Goal: Check status: Check status

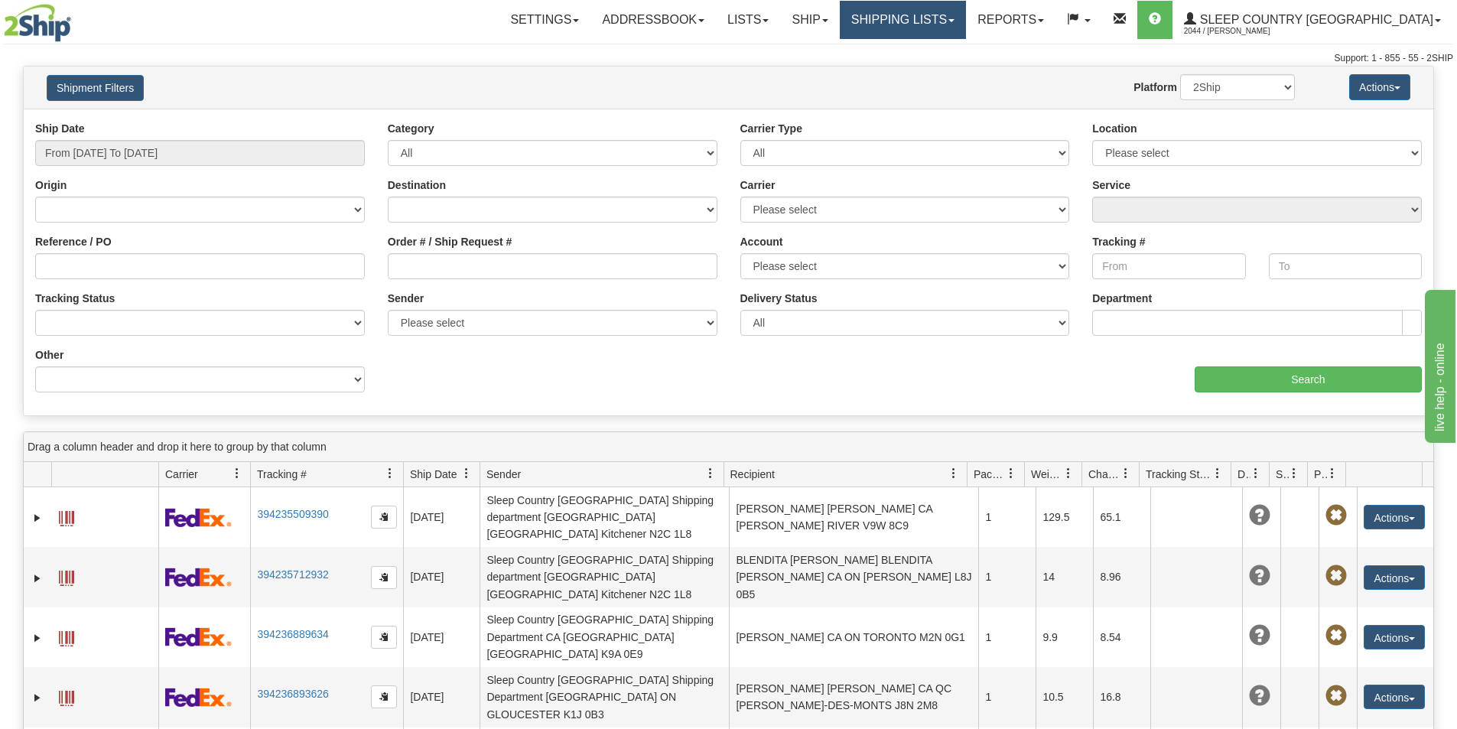
click at [966, 23] on link "Shipping lists" at bounding box center [903, 20] width 126 height 38
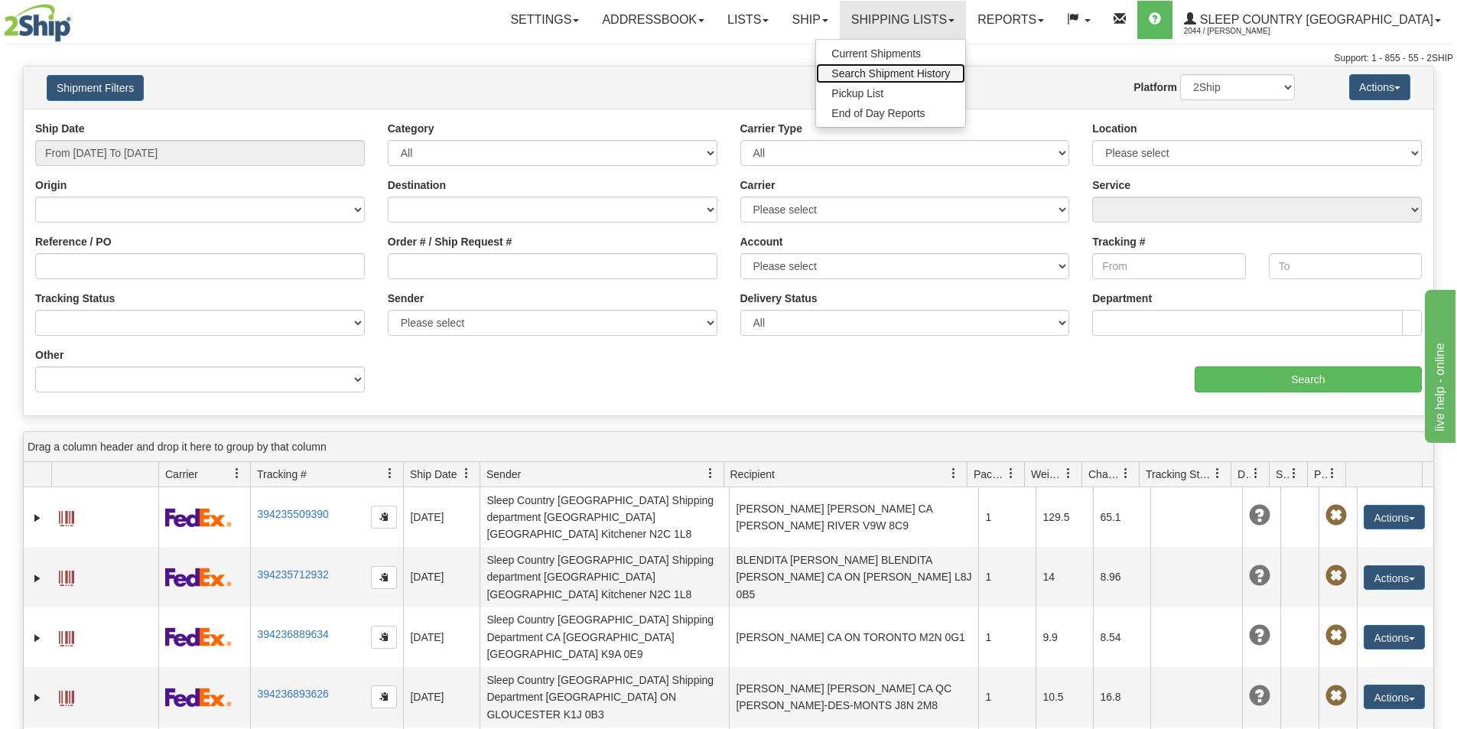
click at [950, 68] on span "Search Shipment History" at bounding box center [890, 73] width 119 height 12
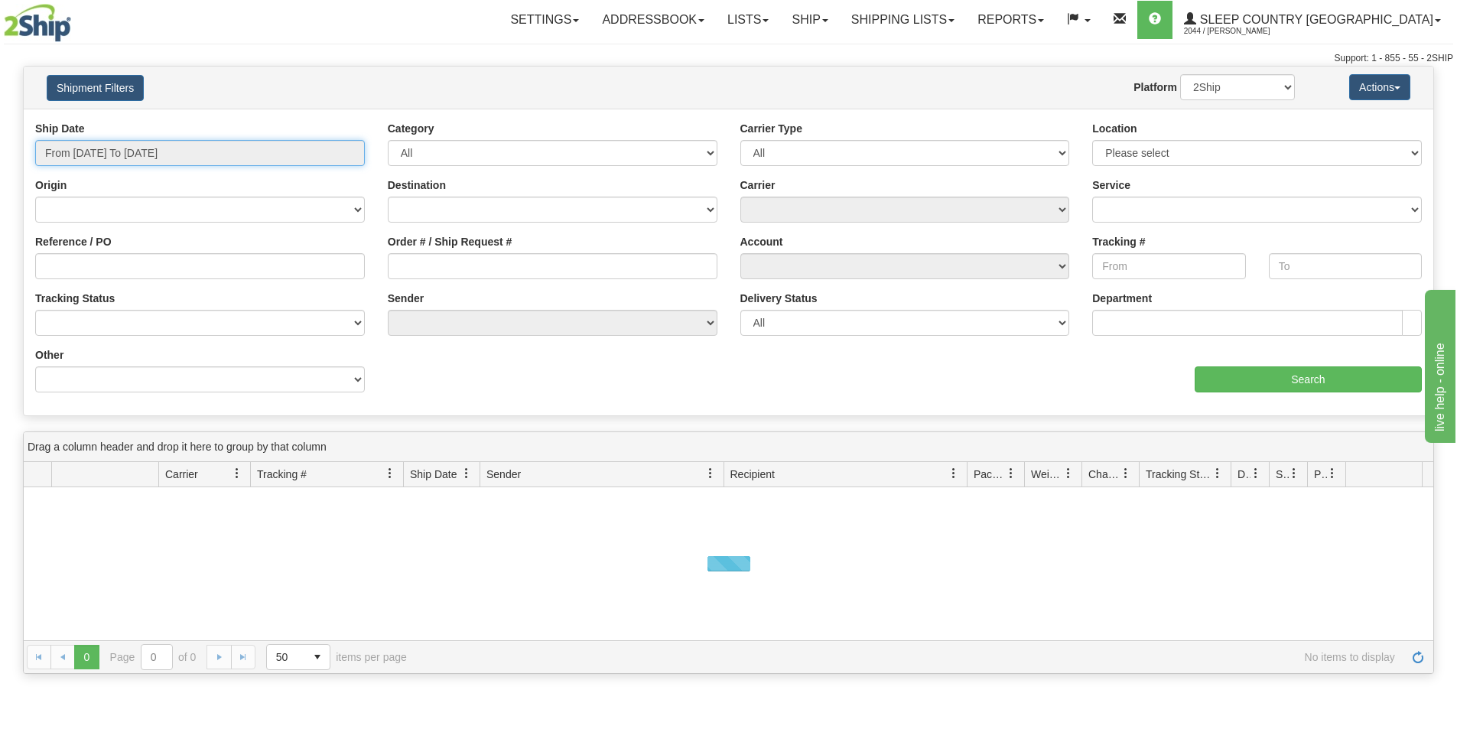
click at [288, 143] on input "From [DATE] To [DATE]" at bounding box center [200, 153] width 330 height 26
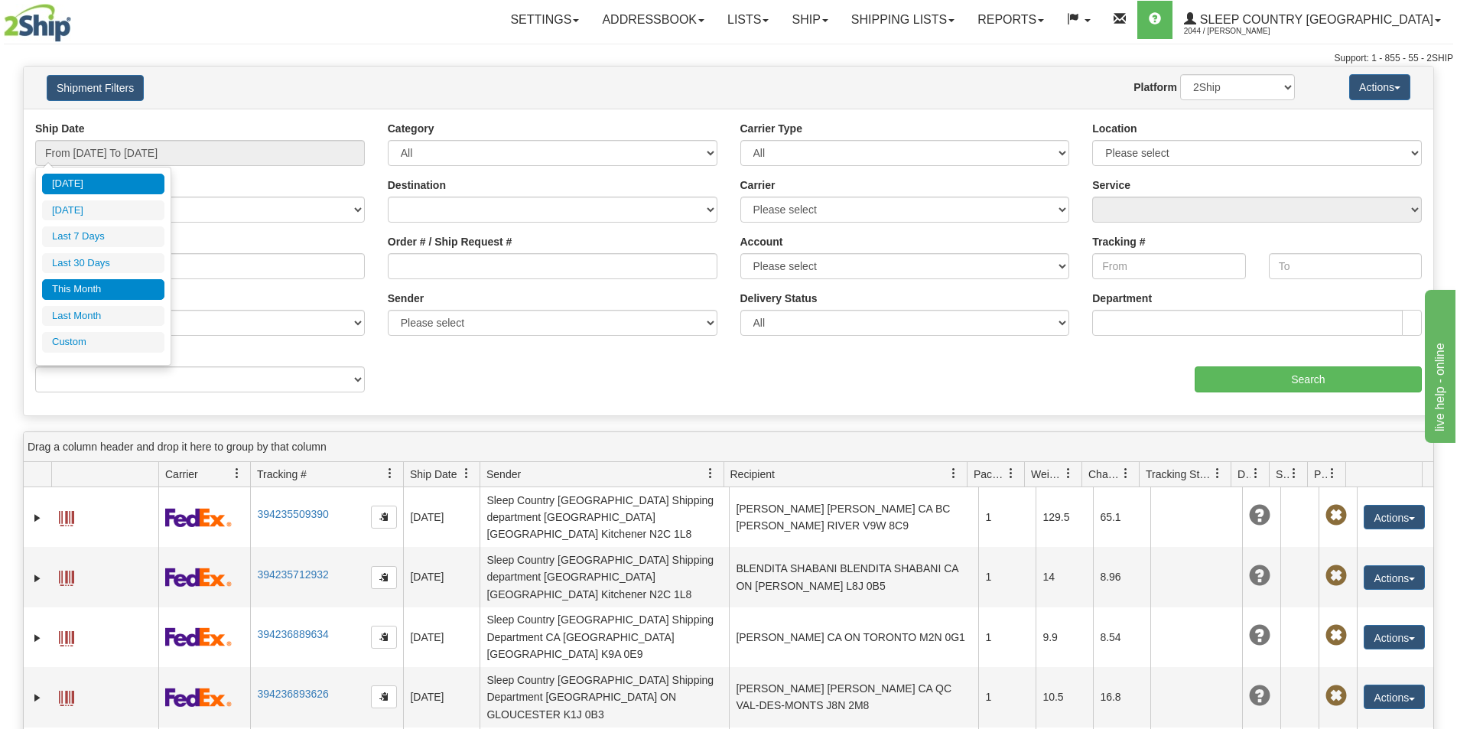
click at [74, 283] on li "This Month" at bounding box center [103, 289] width 122 height 21
type input "From [DATE] To [DATE]"
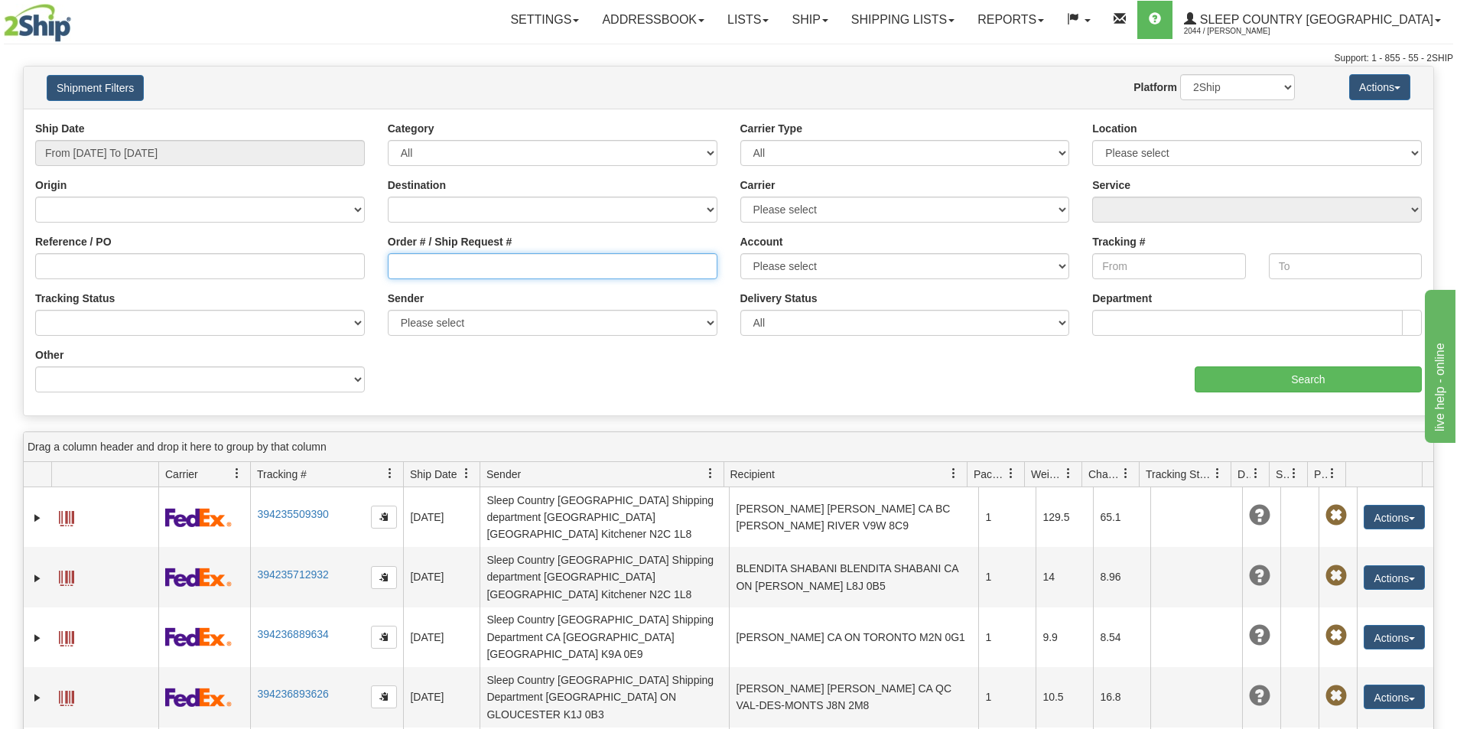
click at [401, 271] on input "Order # / Ship Request #" at bounding box center [553, 266] width 330 height 26
paste input "Bonjour l’équipe, Je vous présente mes excuses — c’est bien le bon numéro de co…"
drag, startPoint x: 709, startPoint y: 271, endPoint x: 372, endPoint y: 268, distance: 337.3
click at [372, 121] on div "Reference / PO Order # / Ship Request # Bonjour l’équipe, Je vous présente mes …" at bounding box center [729, 121] width 1410 height 0
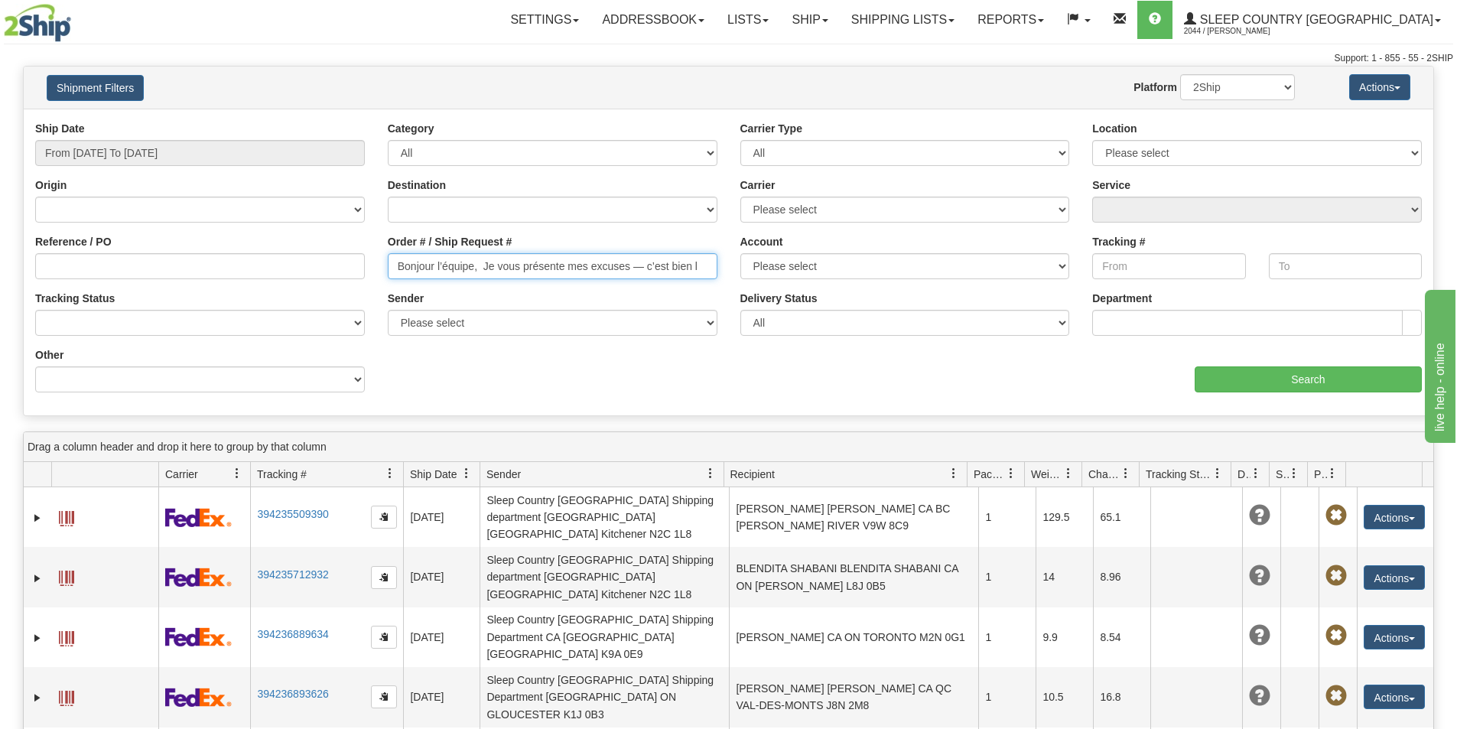
scroll to position [0, 0]
type input "B"
click at [1033, 94] on div "Website Agent Nothing selected Client User Platform 2Ship Imported" at bounding box center [786, 87] width 1040 height 26
click at [399, 267] on input "Order # / Ship Request #" at bounding box center [553, 266] width 330 height 26
paste input "9000I163373"
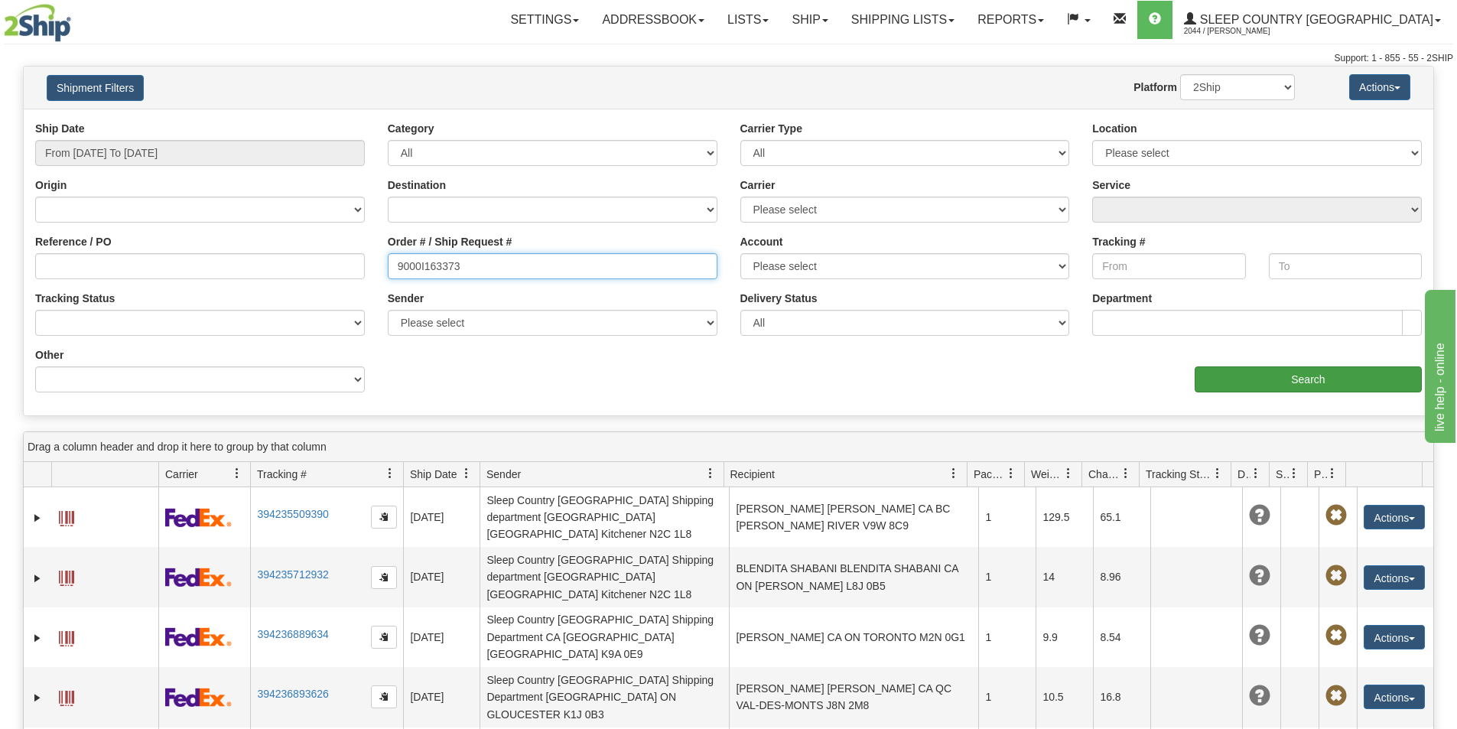
type input "9000I163373"
click at [1211, 385] on input "Search" at bounding box center [1308, 379] width 227 height 26
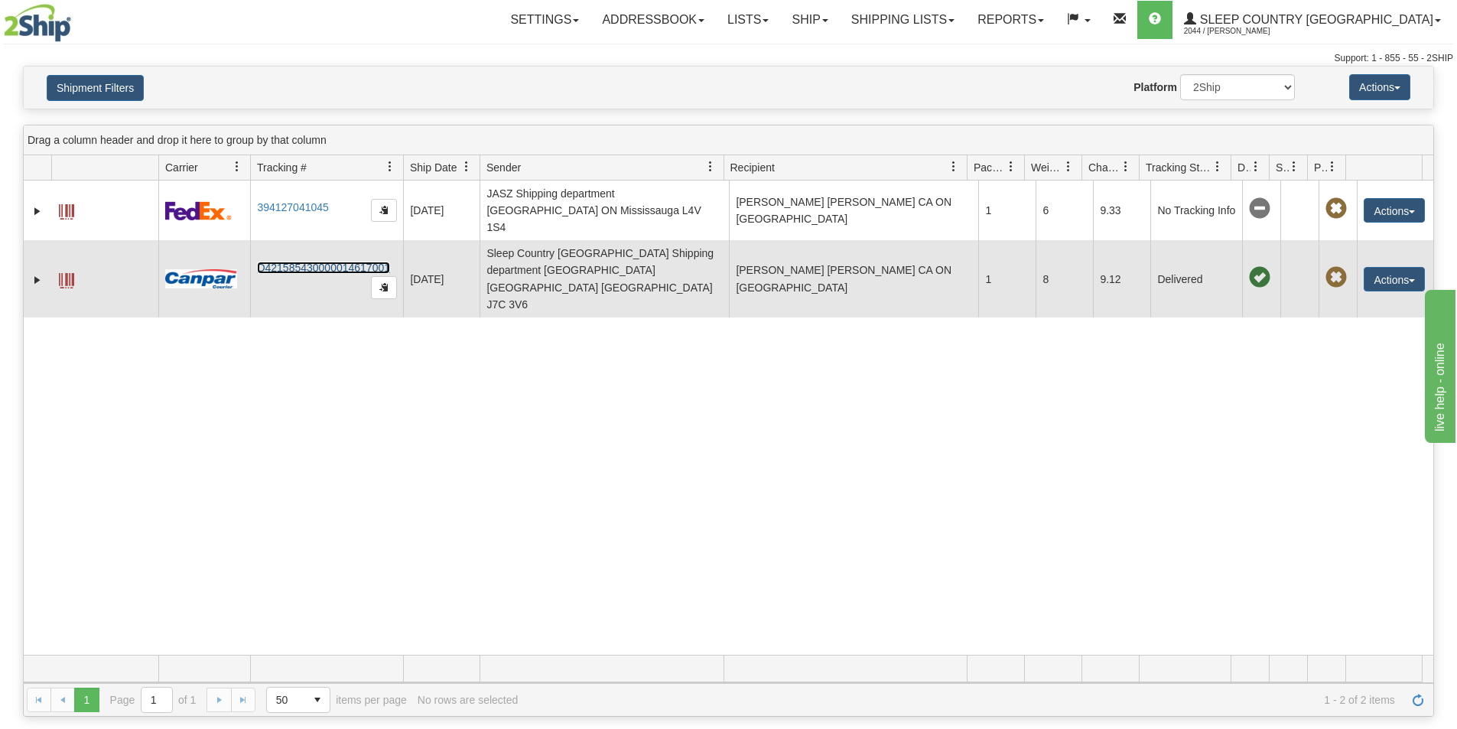
click at [305, 262] on link "D421585430000014617001" at bounding box center [323, 268] width 133 height 12
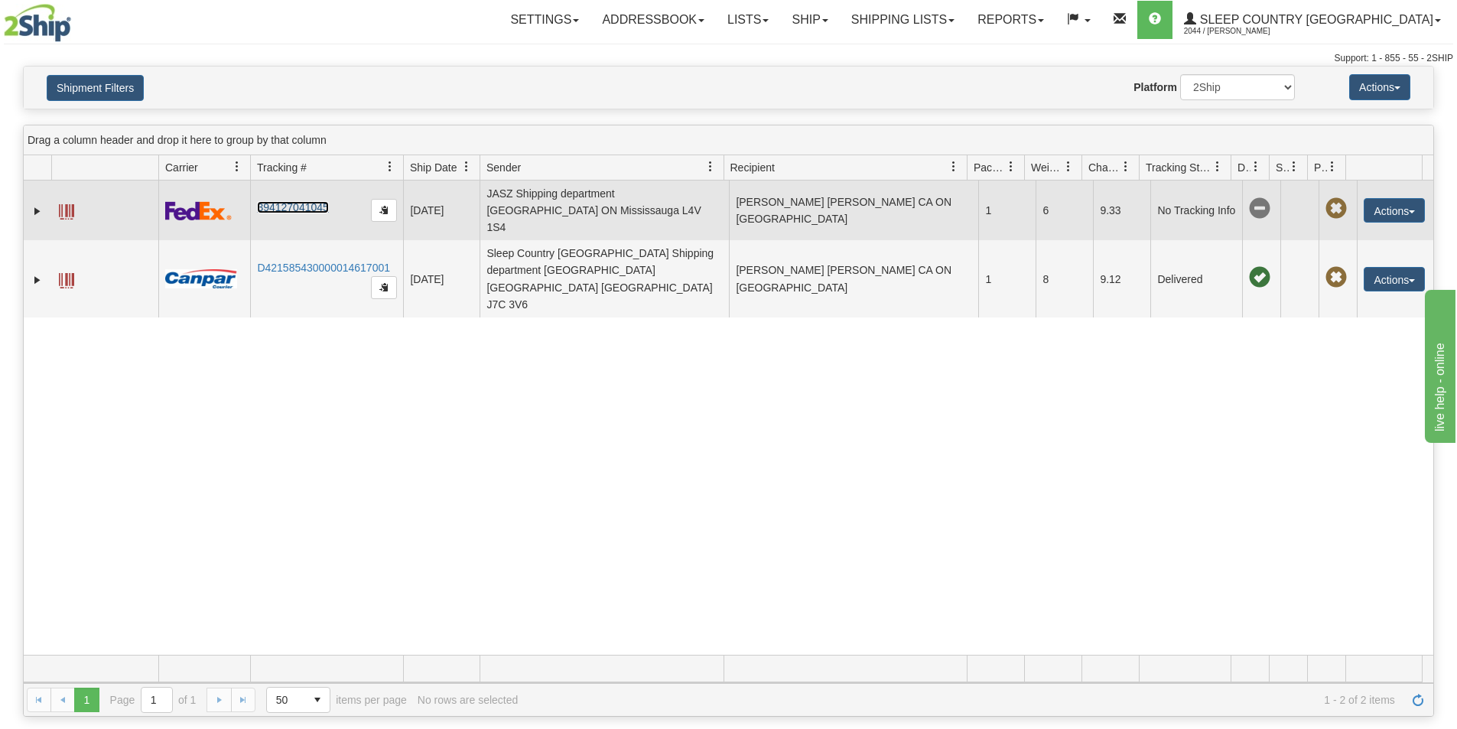
click at [286, 201] on link "394127041045" at bounding box center [292, 207] width 71 height 12
